Goal: Information Seeking & Learning: Learn about a topic

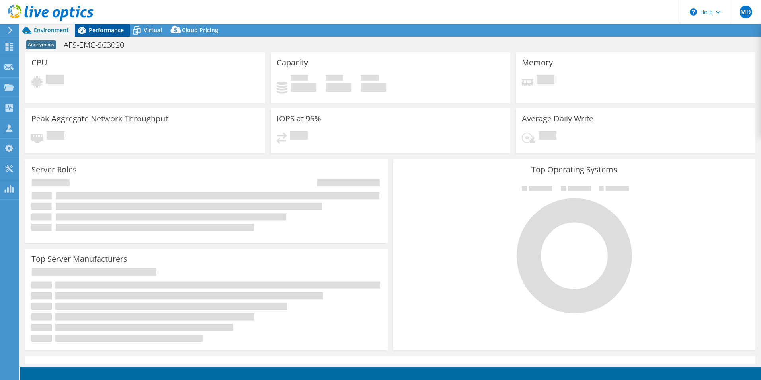
select select "USD"
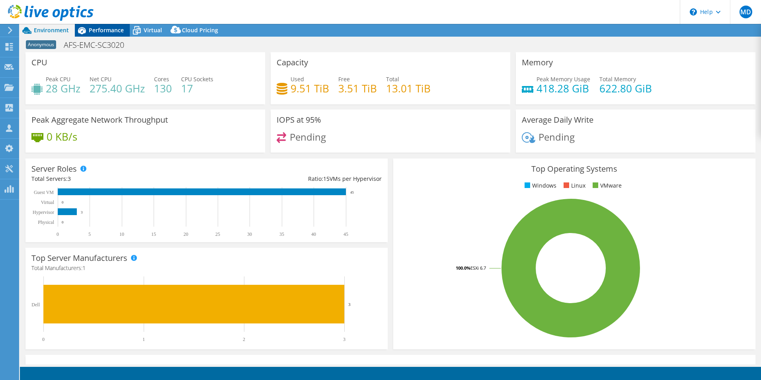
click at [105, 33] on span "Performance" at bounding box center [106, 30] width 35 height 8
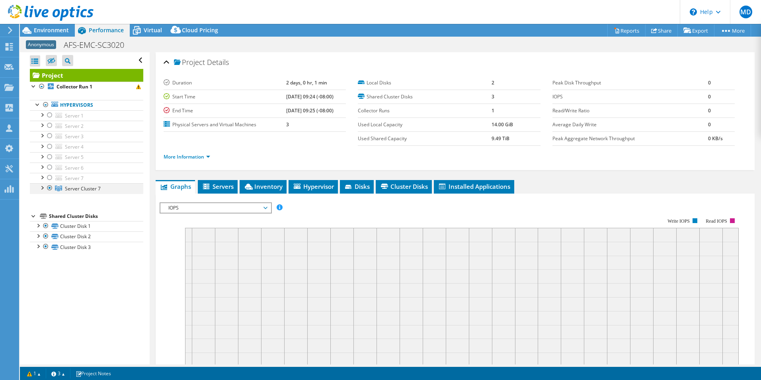
click at [43, 190] on div at bounding box center [42, 187] width 8 height 8
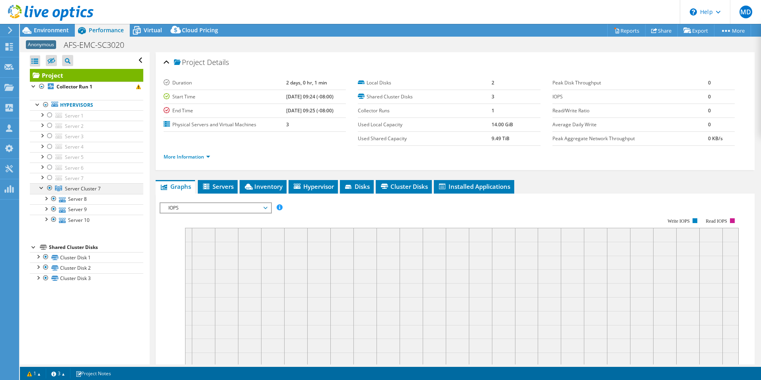
click at [43, 189] on div at bounding box center [42, 187] width 8 height 8
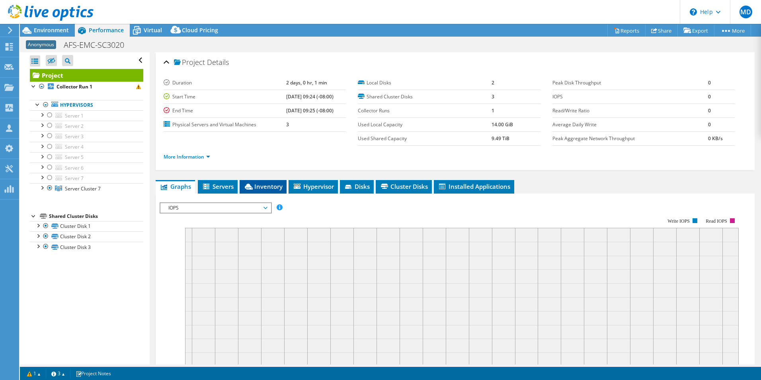
click at [273, 186] on span "Inventory" at bounding box center [263, 186] width 39 height 8
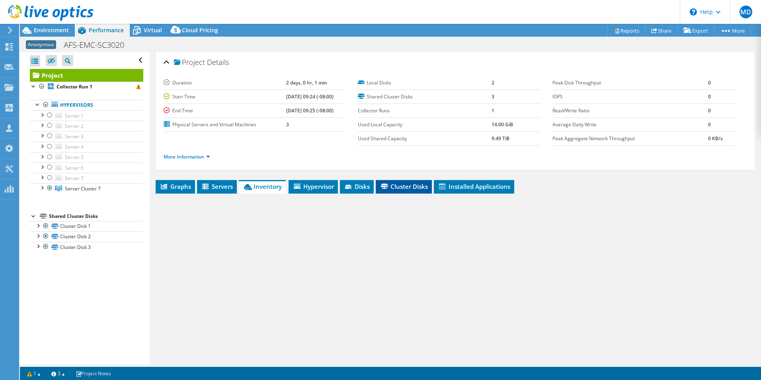
click at [410, 187] on span "Cluster Disks" at bounding box center [404, 186] width 48 height 8
click at [584, 185] on ul "Graphs Servers Inventory Hypervisor Disks Cluster Disks Installed Applications" at bounding box center [455, 187] width 599 height 14
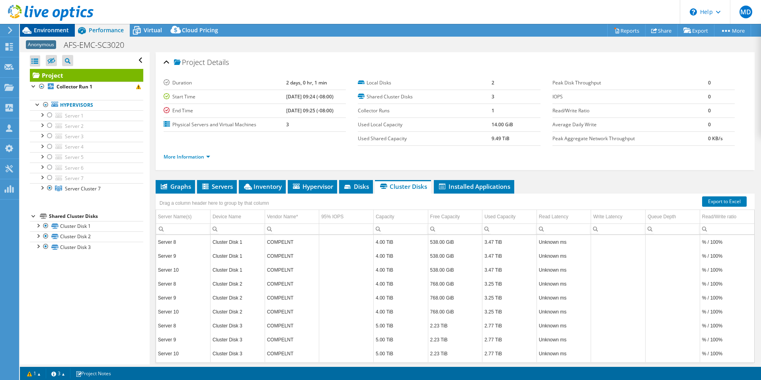
click at [58, 34] on div "Environment" at bounding box center [47, 30] width 55 height 13
